Goal: Use online tool/utility: Utilize a website feature to perform a specific function

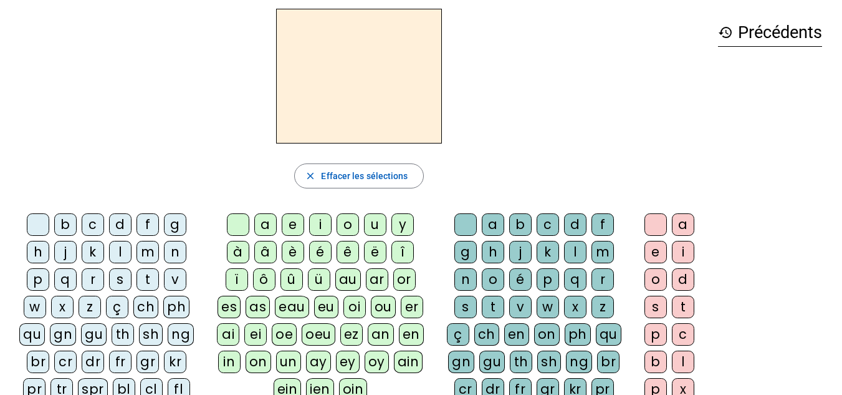
scroll to position [33, 0]
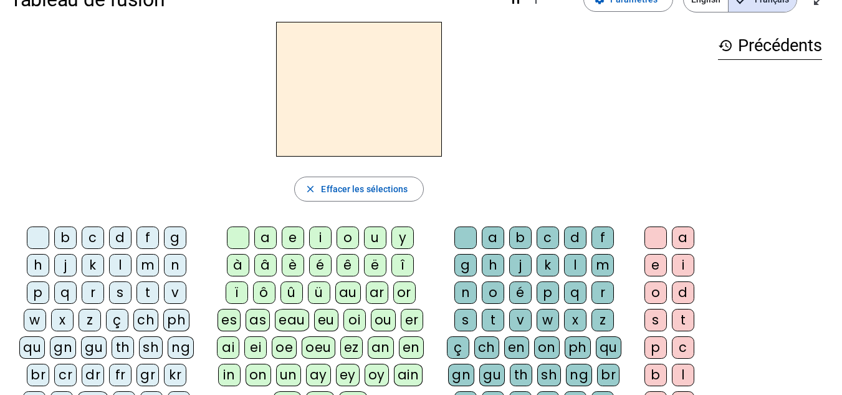
click at [261, 240] on div "a" at bounding box center [265, 237] width 22 height 22
click at [235, 266] on div "à" at bounding box center [238, 265] width 22 height 22
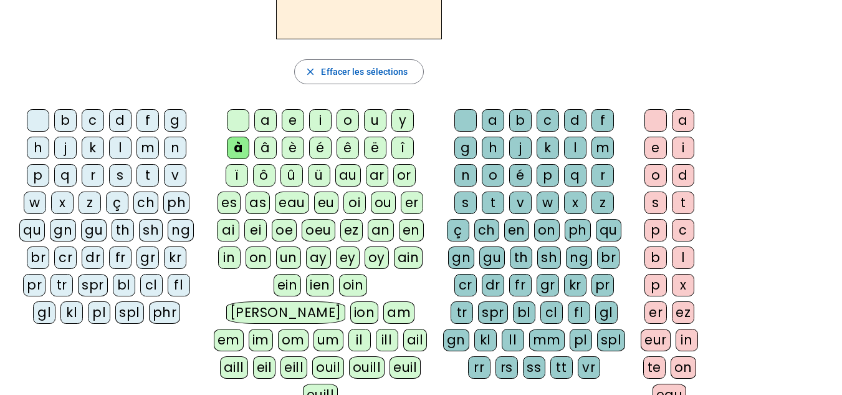
scroll to position [148, 0]
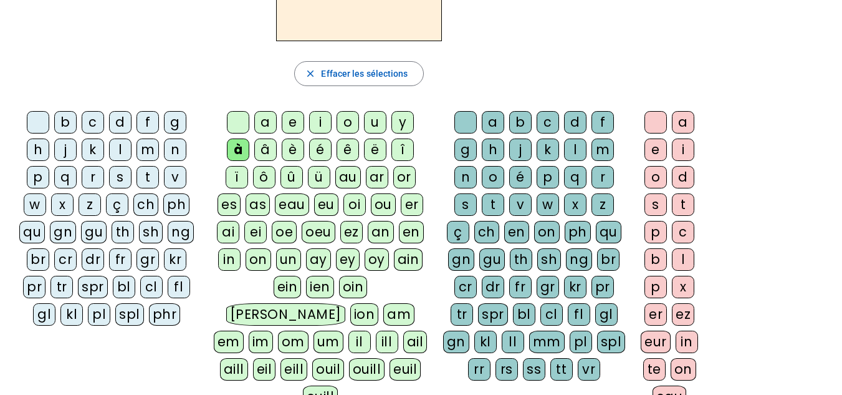
click at [266, 147] on div "â" at bounding box center [265, 149] width 22 height 22
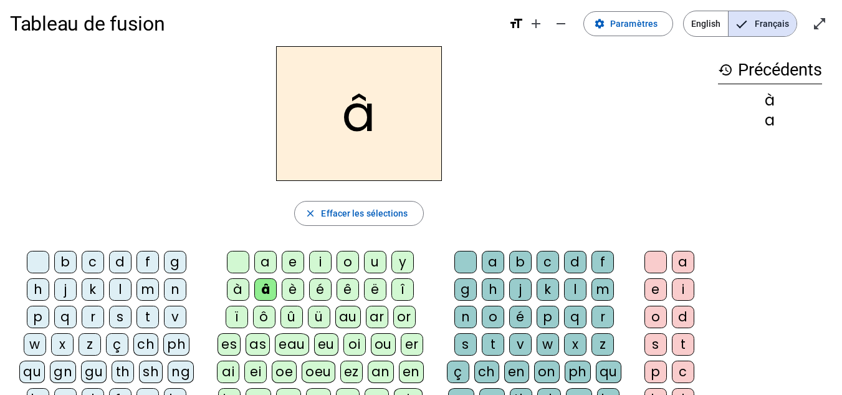
scroll to position [9, 0]
click at [65, 287] on div "j" at bounding box center [65, 288] width 22 height 22
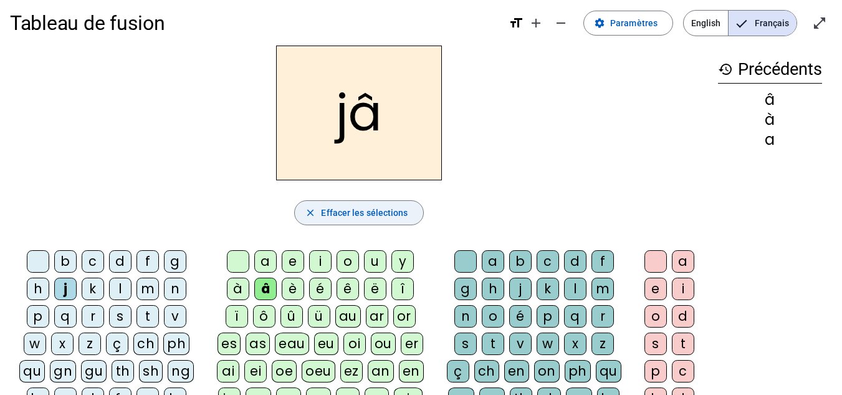
click at [358, 207] on span "Effacer les sélections" at bounding box center [364, 212] width 87 height 15
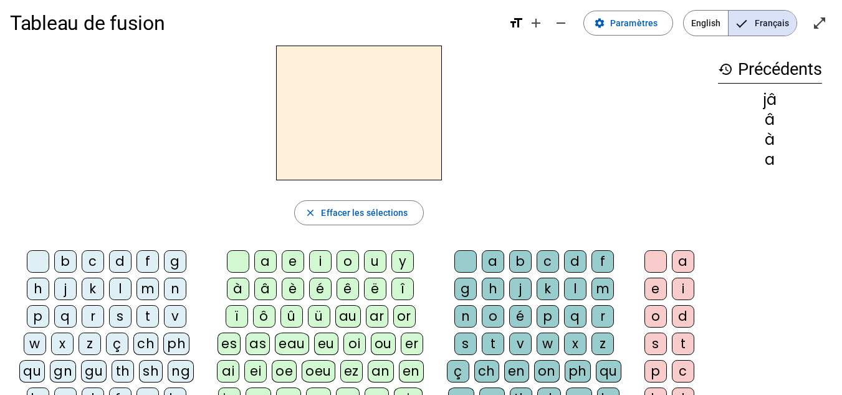
click at [68, 284] on div "j" at bounding box center [65, 288] width 22 height 22
click at [176, 262] on div "g" at bounding box center [175, 261] width 22 height 22
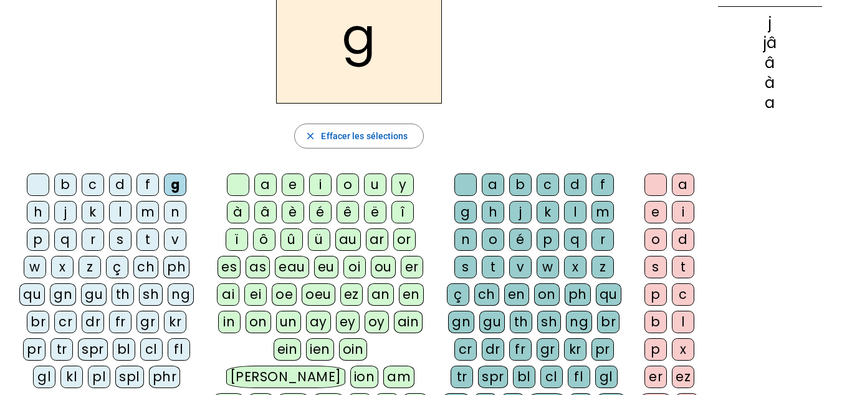
scroll to position [91, 0]
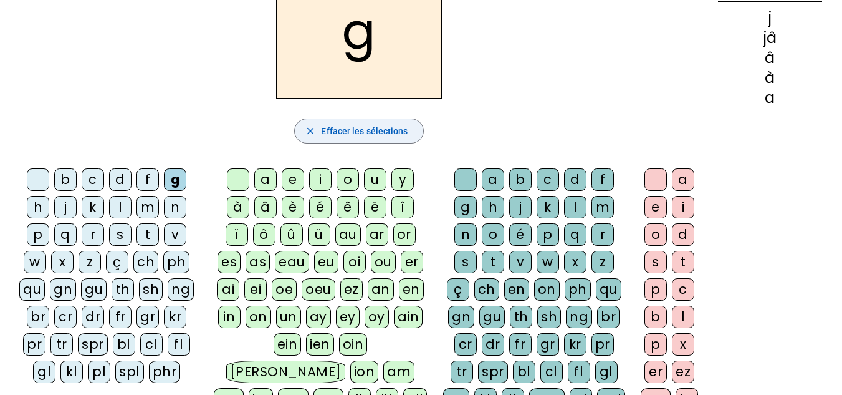
click at [398, 126] on span "Effacer les sélections" at bounding box center [364, 130] width 87 height 15
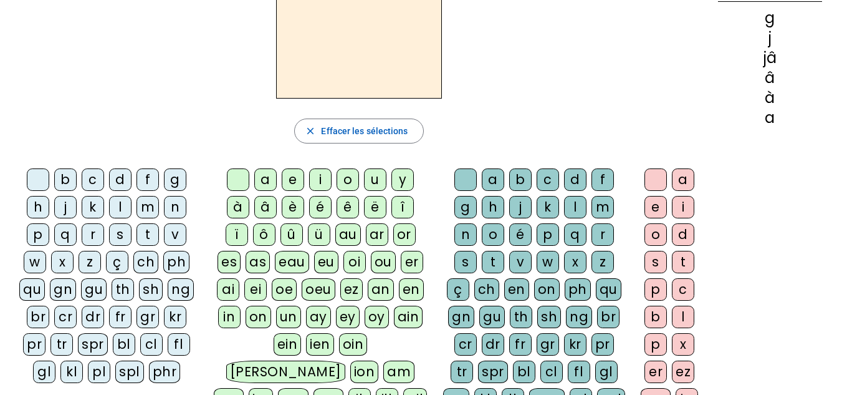
click at [90, 261] on div "z" at bounding box center [90, 262] width 22 height 22
click at [375, 133] on span "Effacer les sélections" at bounding box center [364, 130] width 87 height 15
click at [295, 180] on div "e" at bounding box center [293, 179] width 22 height 22
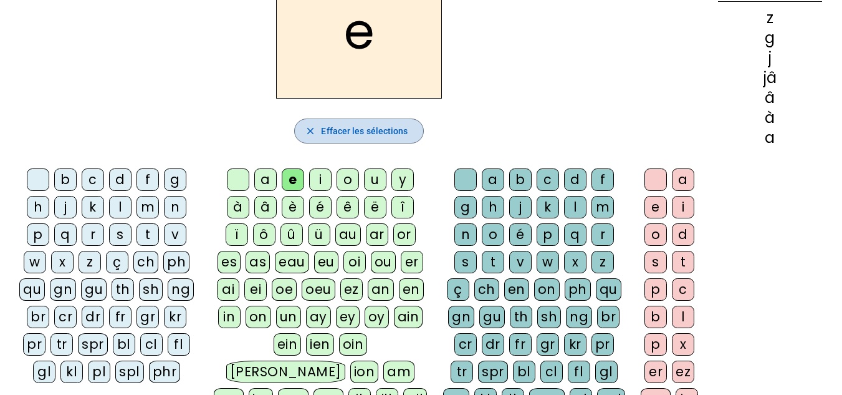
click at [377, 138] on span "Effacer les sélections" at bounding box center [364, 130] width 87 height 15
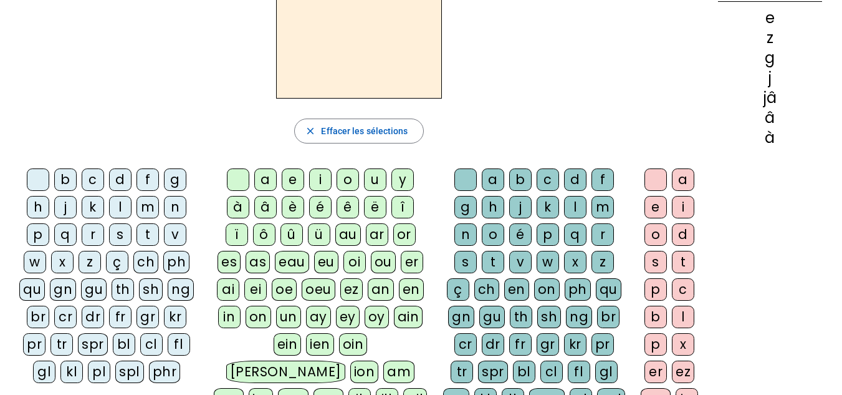
click at [350, 179] on div "o" at bounding box center [348, 179] width 22 height 22
click at [369, 133] on span "Effacer les sélections" at bounding box center [364, 130] width 87 height 15
click at [323, 204] on div "é" at bounding box center [320, 207] width 22 height 22
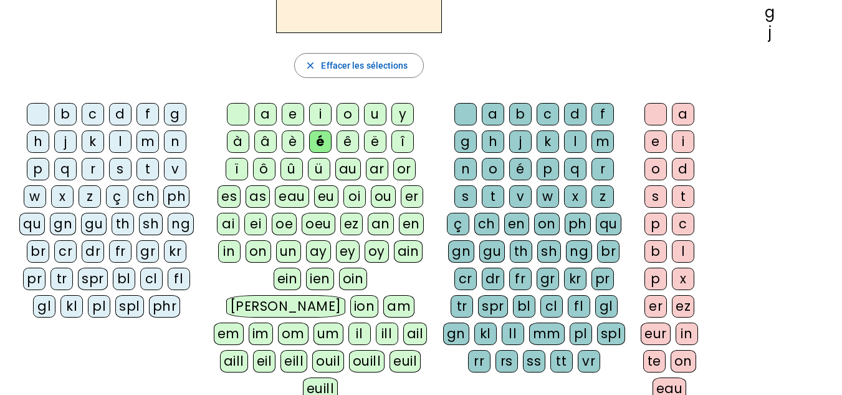
click at [412, 196] on div "er" at bounding box center [412, 196] width 22 height 22
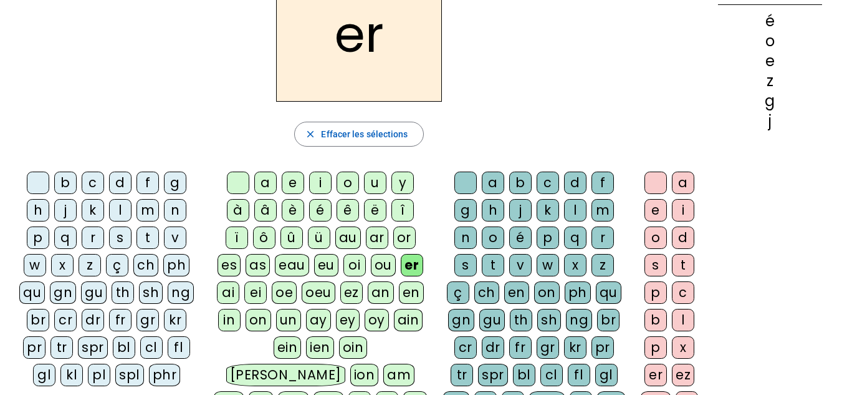
scroll to position [92, 0]
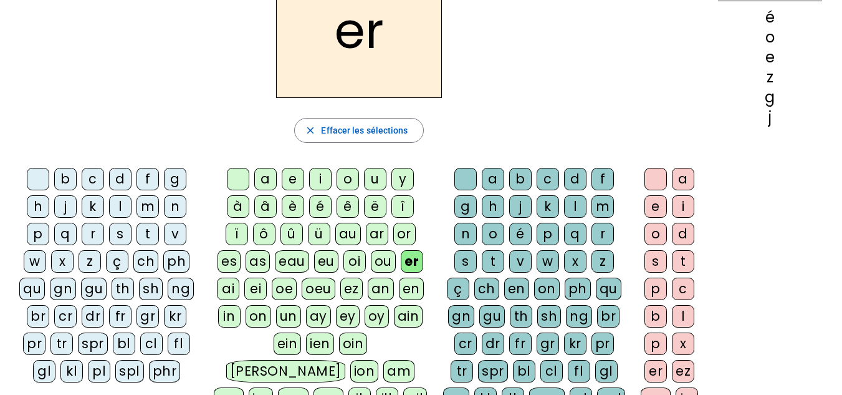
click at [352, 289] on div "ez" at bounding box center [351, 288] width 22 height 22
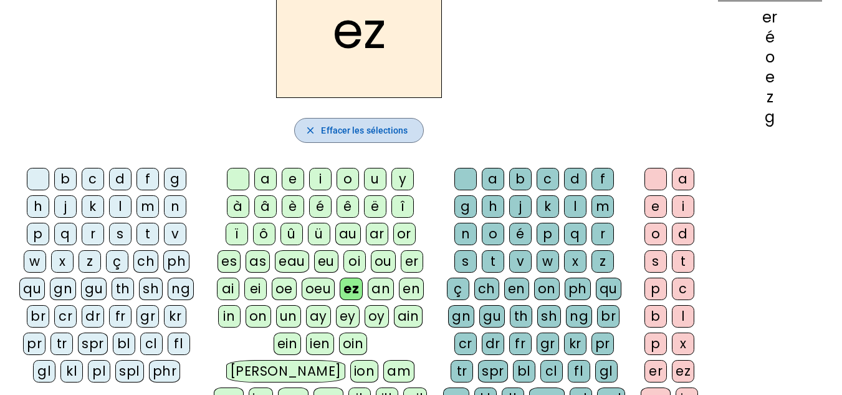
click at [316, 123] on span "button" at bounding box center [359, 130] width 128 height 30
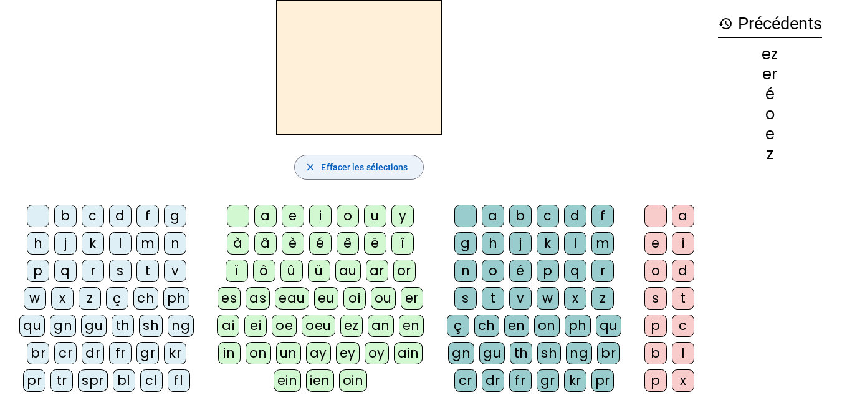
scroll to position [54, 0]
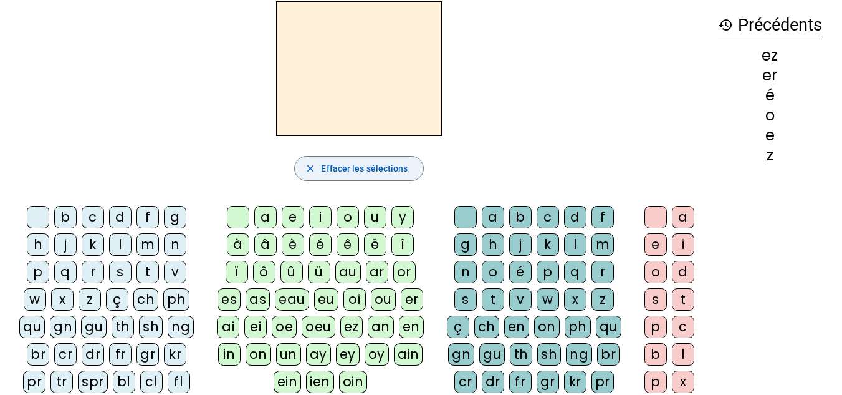
click at [266, 242] on div "â" at bounding box center [265, 244] width 22 height 22
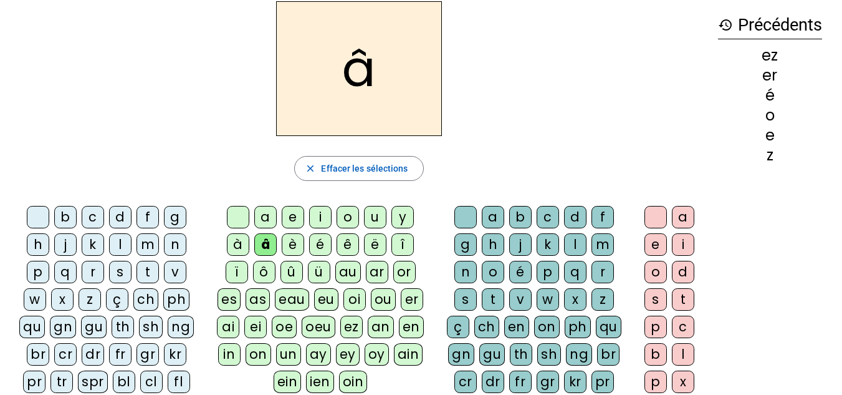
click at [468, 244] on div "g" at bounding box center [466, 244] width 22 height 22
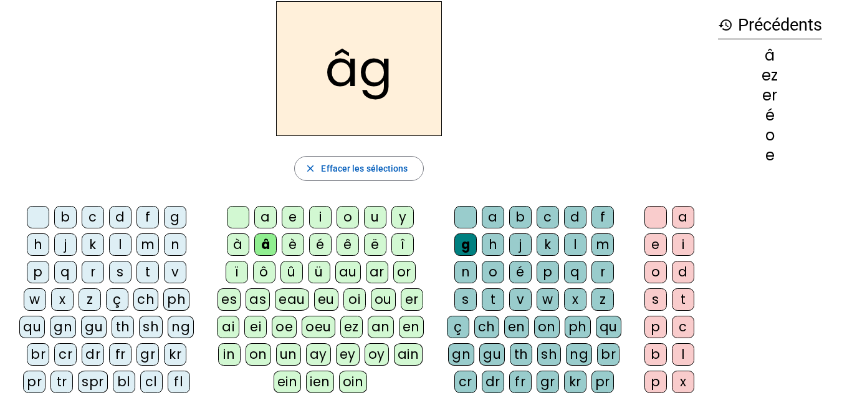
click at [660, 248] on div "e" at bounding box center [656, 244] width 22 height 22
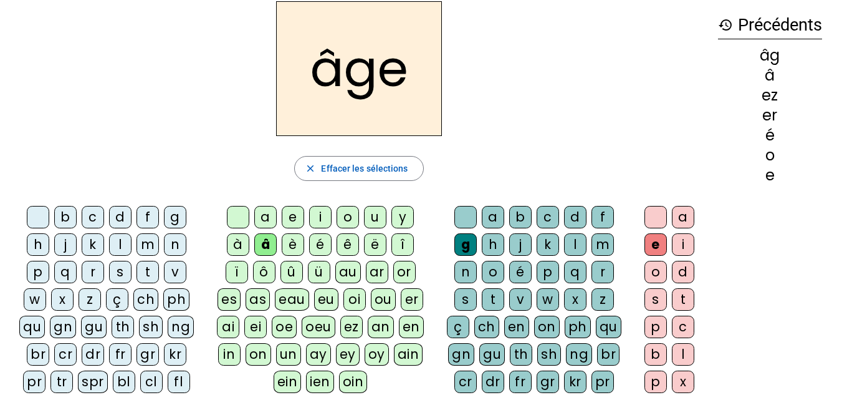
click at [652, 246] on div "e" at bounding box center [656, 244] width 22 height 22
click at [352, 165] on span "Effacer les sélections" at bounding box center [364, 168] width 87 height 15
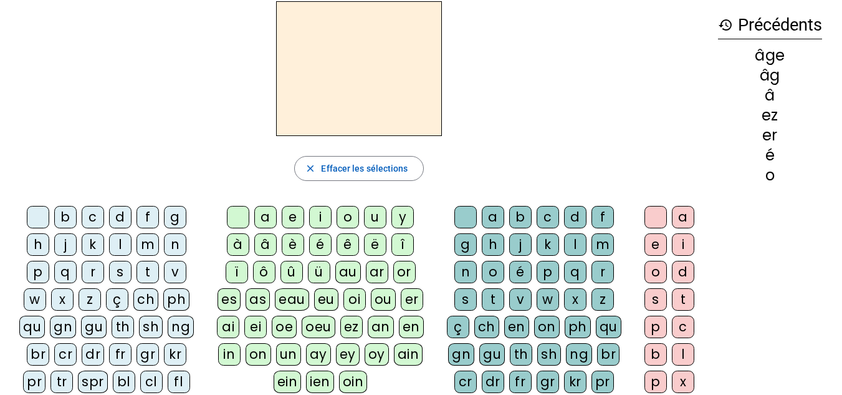
click at [39, 272] on div "p" at bounding box center [38, 272] width 22 height 22
click at [261, 213] on div "a" at bounding box center [265, 217] width 22 height 22
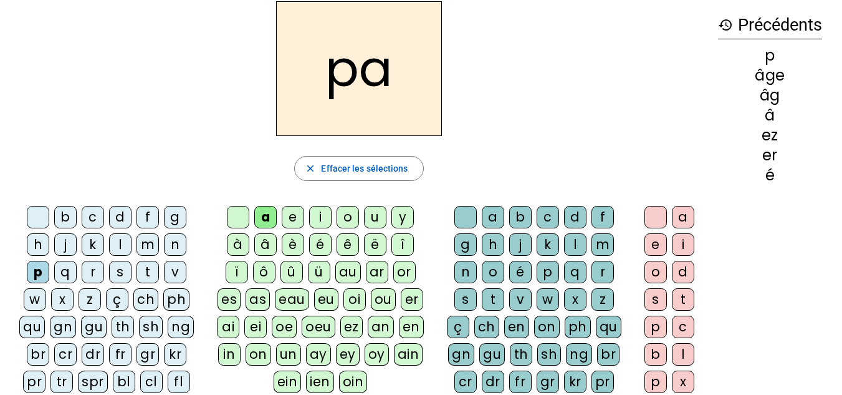
click at [461, 249] on div "g" at bounding box center [466, 244] width 22 height 22
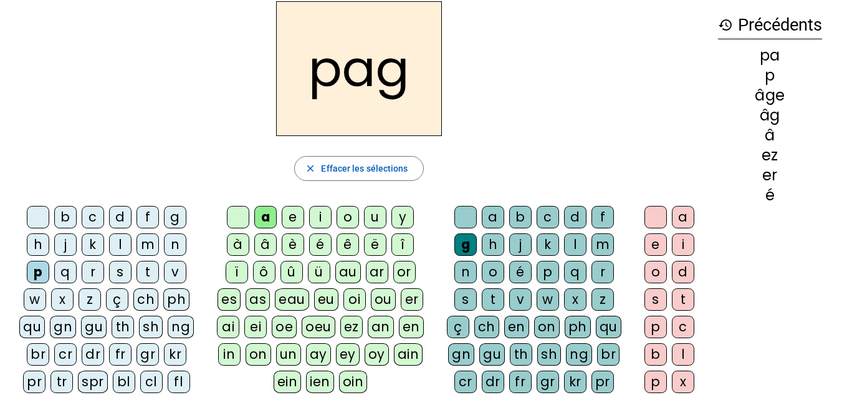
click at [652, 242] on div "e" at bounding box center [656, 244] width 22 height 22
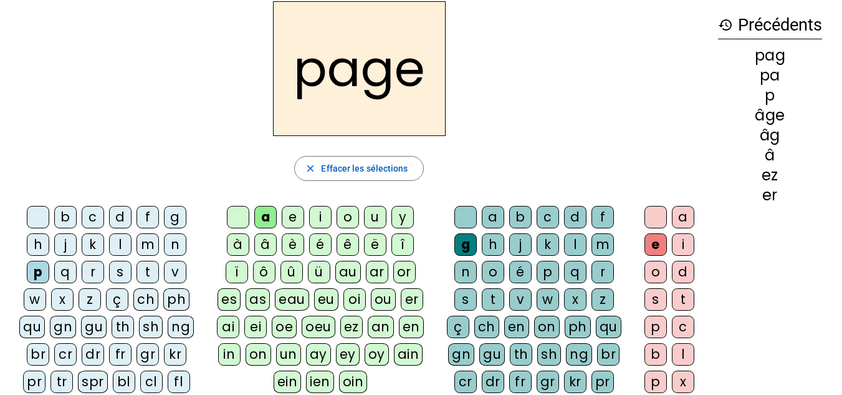
click at [116, 275] on div "s" at bounding box center [120, 272] width 22 height 22
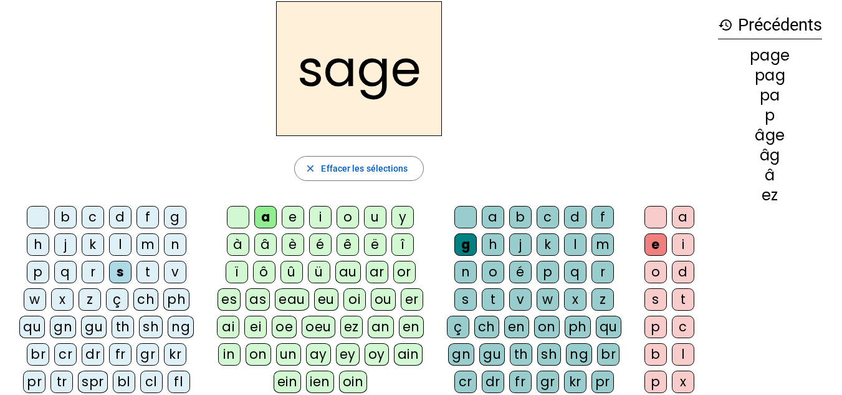
click at [173, 240] on div "n" at bounding box center [175, 244] width 22 height 22
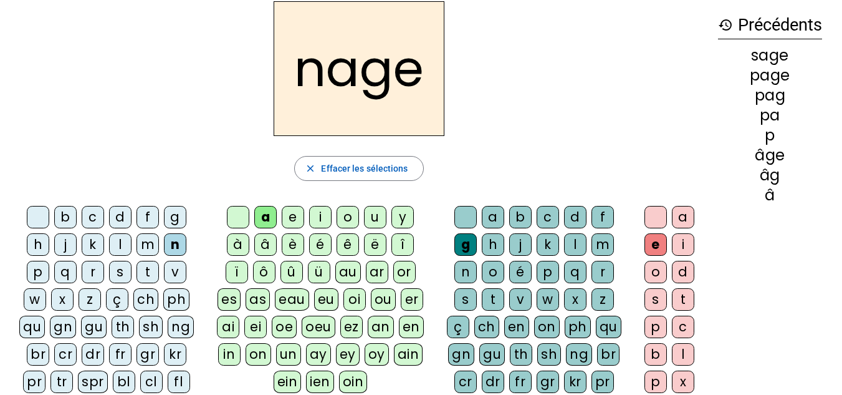
click at [148, 242] on div "m" at bounding box center [148, 244] width 22 height 22
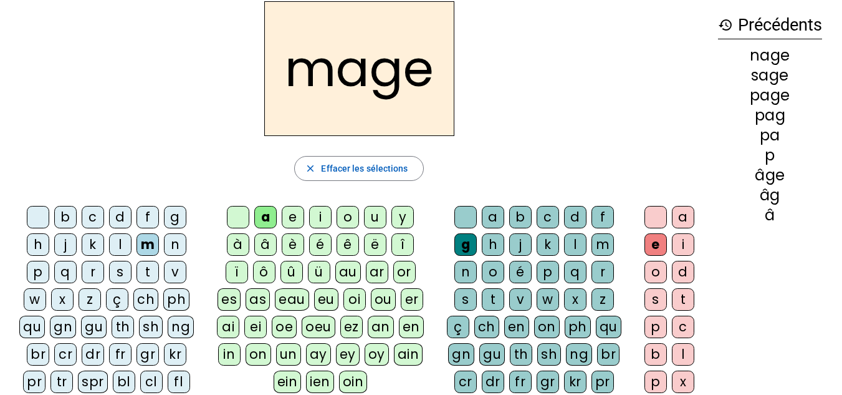
click at [374, 213] on div "u" at bounding box center [375, 217] width 22 height 22
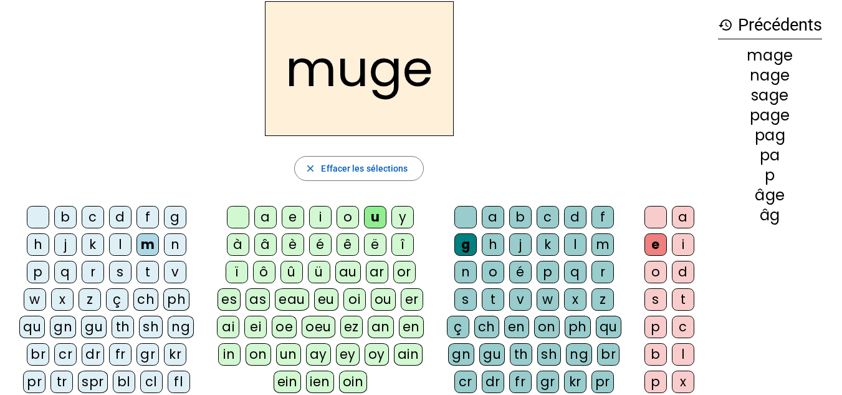
click at [120, 245] on div "l" at bounding box center [120, 244] width 22 height 22
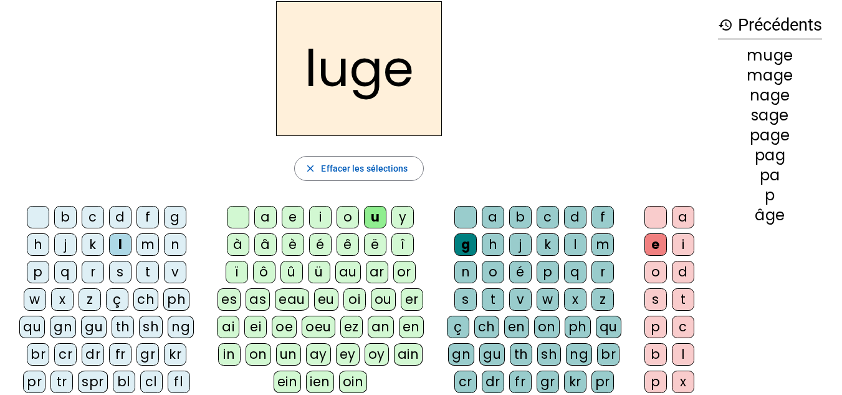
click at [346, 213] on div "o" at bounding box center [348, 217] width 22 height 22
